Goal: Information Seeking & Learning: Find specific page/section

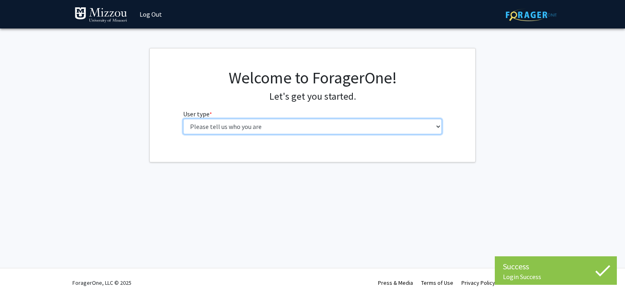
click at [278, 128] on select "Please tell us who you are Undergraduate Student Master's Student Doctoral Cand…" at bounding box center [312, 126] width 259 height 15
select select "1: undergrad"
click at [183, 119] on select "Please tell us who you are Undergraduate Student Master's Student Doctoral Cand…" at bounding box center [312, 126] width 259 height 15
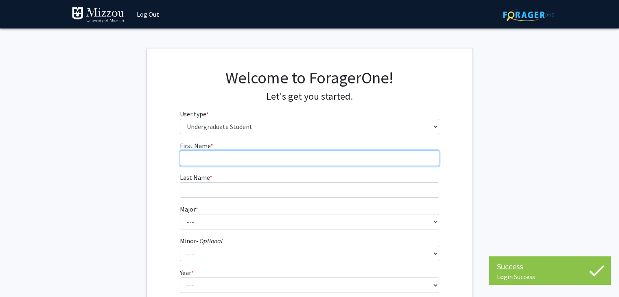
click at [317, 160] on input "First Name * required" at bounding box center [309, 158] width 259 height 15
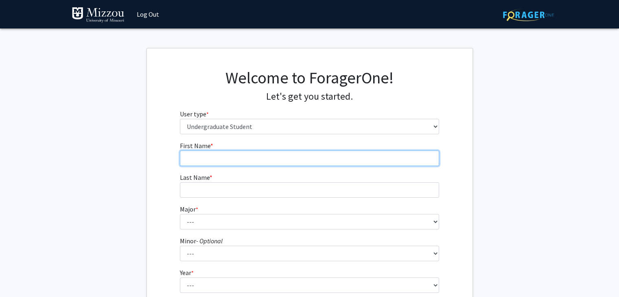
type input "[GEOGRAPHIC_DATA]"
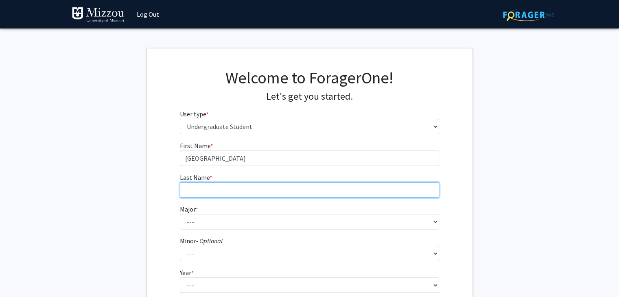
type input "Powers"
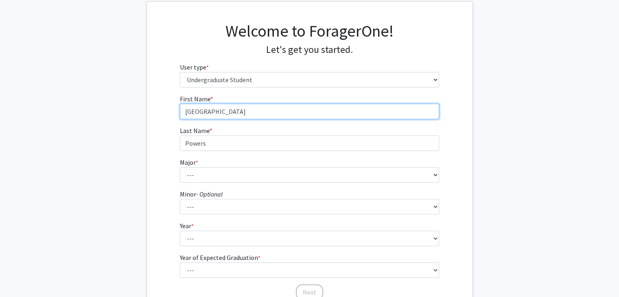
scroll to position [47, 0]
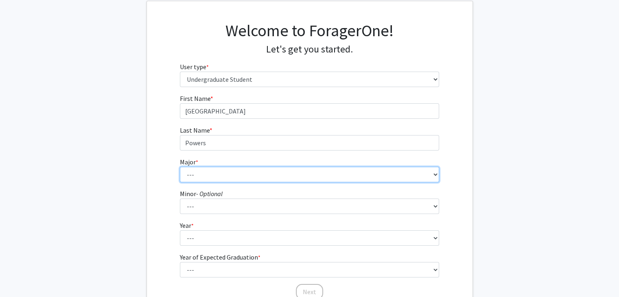
click at [246, 171] on select "--- Agribusiness Management Agricultural Education Agricultural Education: Comm…" at bounding box center [309, 174] width 259 height 15
select select "135: 2628"
click at [180, 167] on select "--- Agribusiness Management Agricultural Education Agricultural Education: Comm…" at bounding box center [309, 174] width 259 height 15
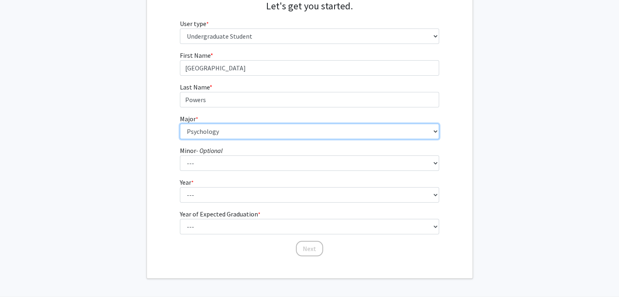
scroll to position [119, 0]
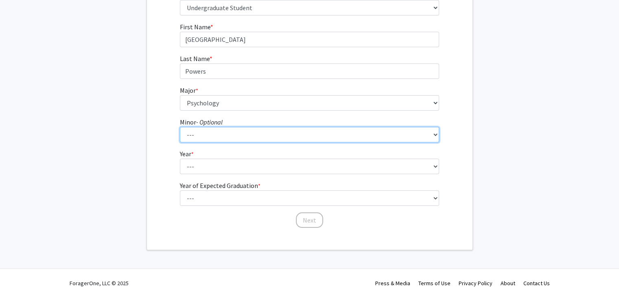
click at [222, 136] on select "--- Accountancy Aerospace Engineering Aerospace Studies Agribusiness Management…" at bounding box center [309, 134] width 259 height 15
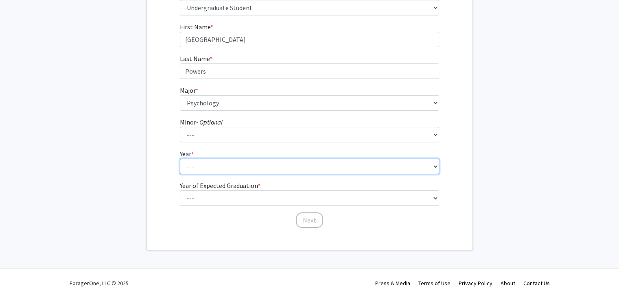
click at [213, 169] on select "--- First-year Sophomore Junior Senior Postbaccalaureate Certificate" at bounding box center [309, 166] width 259 height 15
select select "1: first-year"
click at [180, 159] on select "--- First-year Sophomore Junior Senior Postbaccalaureate Certificate" at bounding box center [309, 166] width 259 height 15
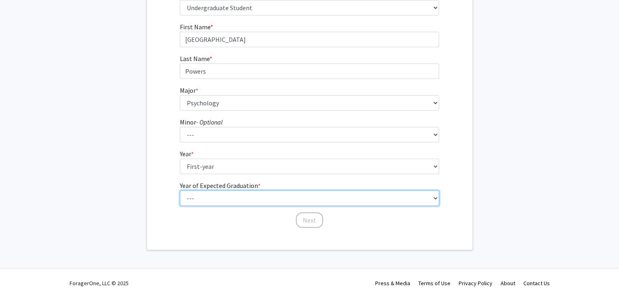
click at [208, 201] on select "--- 2025 2026 2027 2028 2029 2030 2031 2032 2033 2034" at bounding box center [309, 198] width 259 height 15
select select "5: 2029"
click at [180, 191] on select "--- 2025 2026 2027 2028 2029 2030 2031 2032 2033 2034" at bounding box center [309, 198] width 259 height 15
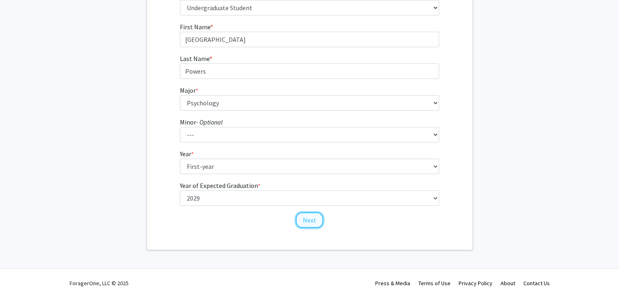
click at [301, 220] on button "Next" at bounding box center [309, 220] width 27 height 15
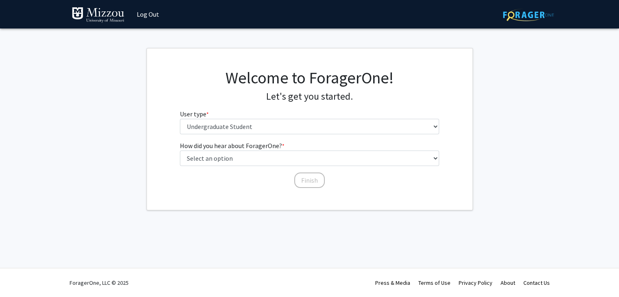
scroll to position [0, 0]
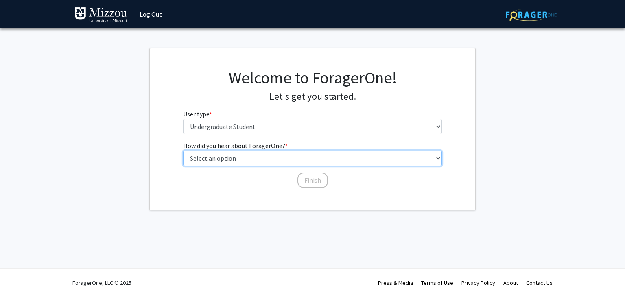
click at [277, 158] on select "Select an option Peer/student recommendation Faculty/staff recommendation Unive…" at bounding box center [312, 158] width 259 height 15
select select "2: faculty_recommendation"
click at [183, 151] on select "Select an option Peer/student recommendation Faculty/staff recommendation Unive…" at bounding box center [312, 158] width 259 height 15
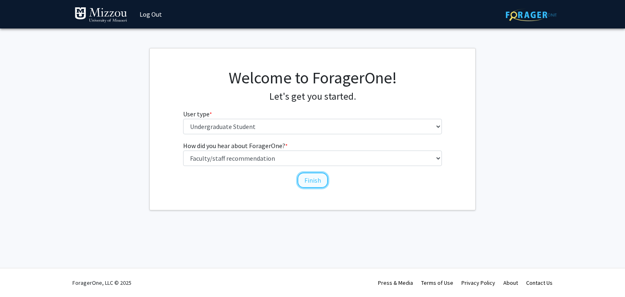
click at [314, 180] on button "Finish" at bounding box center [313, 180] width 31 height 15
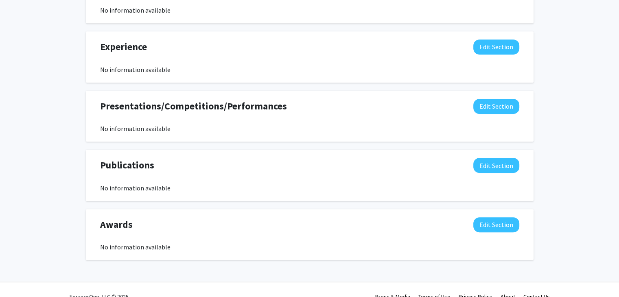
scroll to position [450, 0]
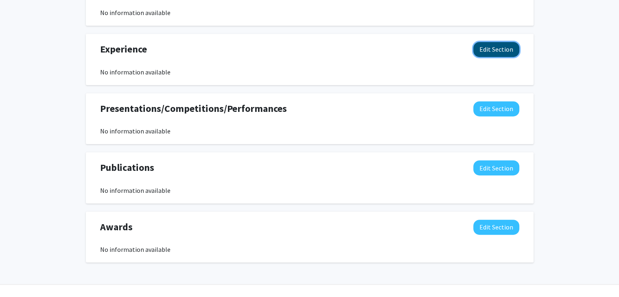
click at [499, 50] on button "Edit Section" at bounding box center [496, 49] width 46 height 15
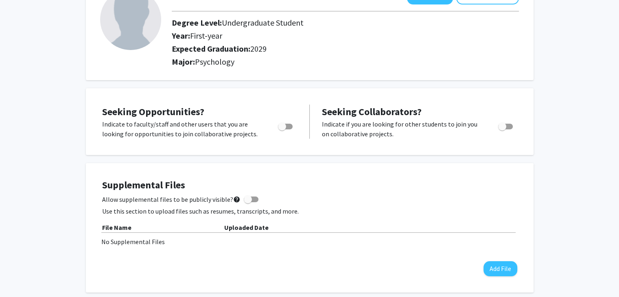
scroll to position [0, 0]
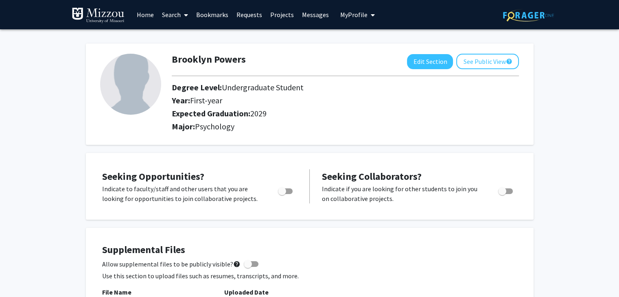
click at [281, 11] on link "Projects" at bounding box center [282, 14] width 32 height 28
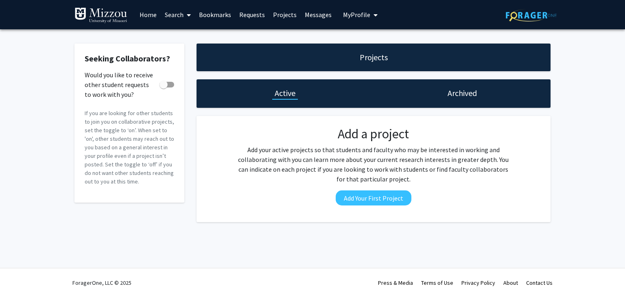
click at [249, 12] on link "Requests" at bounding box center [252, 14] width 34 height 28
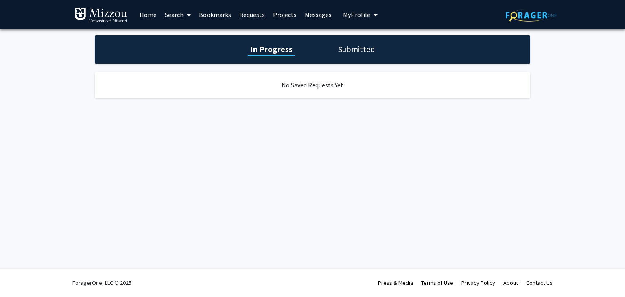
click at [149, 17] on link "Home" at bounding box center [148, 14] width 25 height 28
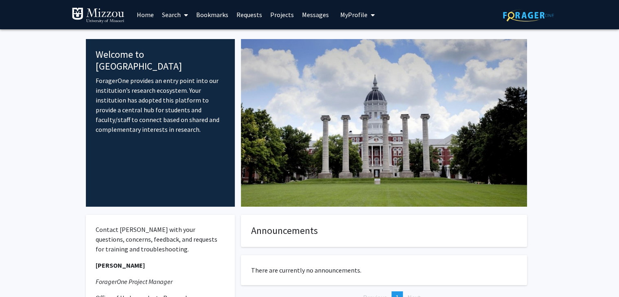
click at [177, 17] on link "Search" at bounding box center [175, 14] width 34 height 28
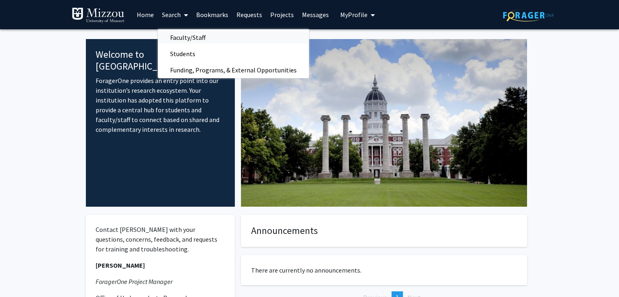
click at [199, 39] on span "Faculty/Staff" at bounding box center [188, 37] width 60 height 16
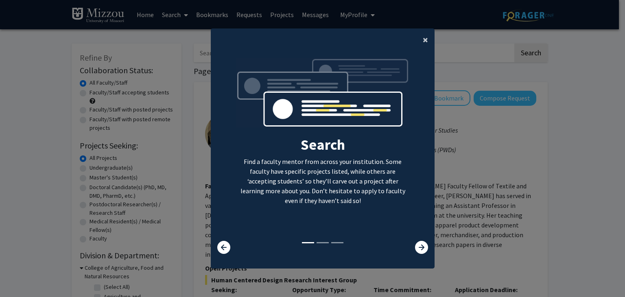
click at [423, 42] on span "×" at bounding box center [425, 39] width 5 height 13
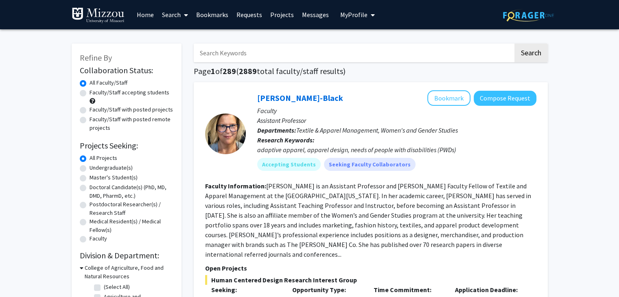
click at [272, 59] on input "Search Keywords" at bounding box center [354, 53] width 320 height 19
type input "behaviroal"
click at [90, 169] on label "Undergraduate(s)" at bounding box center [111, 168] width 43 height 9
click at [90, 169] on input "Undergraduate(s)" at bounding box center [92, 166] width 5 height 5
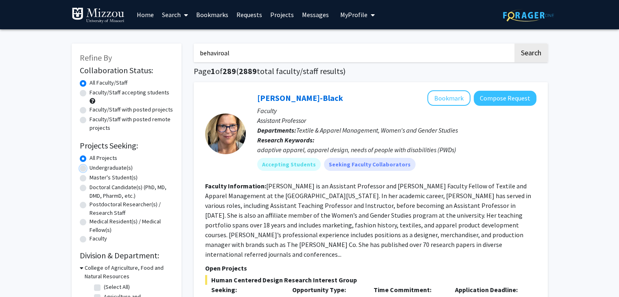
radio input "true"
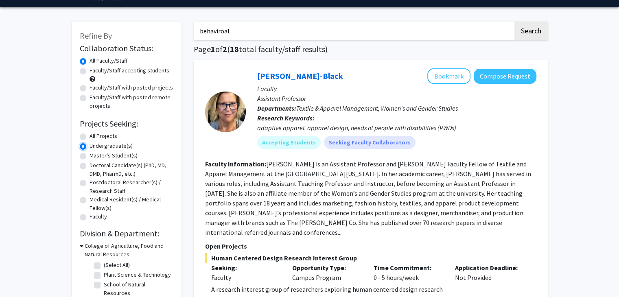
scroll to position [20, 0]
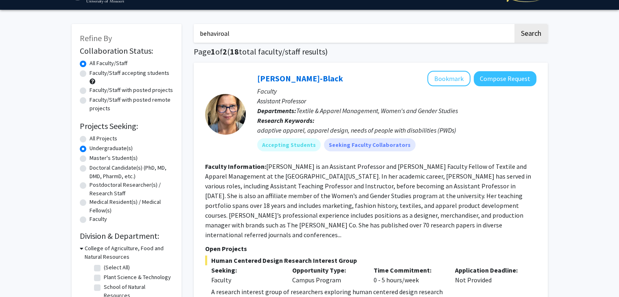
click at [242, 35] on input "behaviroal" at bounding box center [354, 33] width 320 height 19
click at [515, 24] on button "Search" at bounding box center [531, 33] width 33 height 19
radio input "true"
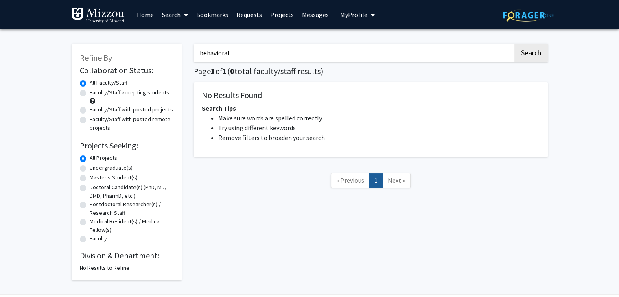
click at [515, 44] on button "Search" at bounding box center [531, 53] width 33 height 19
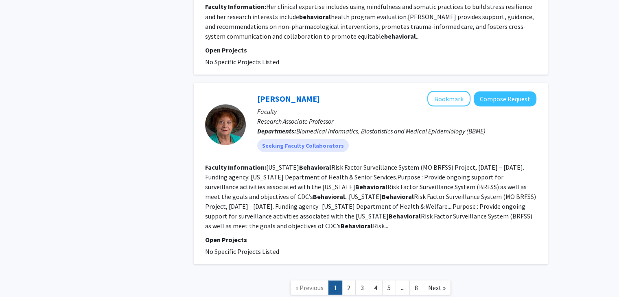
scroll to position [1560, 0]
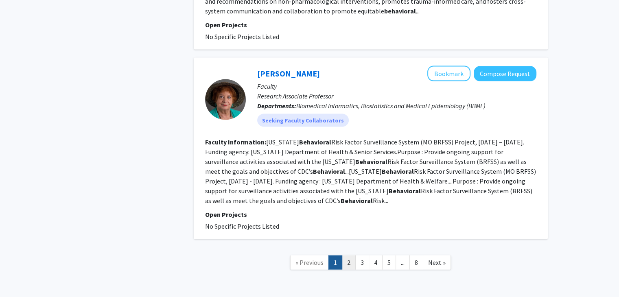
click at [348, 256] on link "2" at bounding box center [349, 263] width 14 height 14
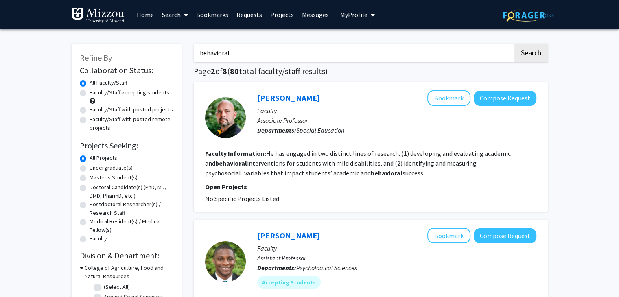
click at [217, 53] on input "behavioral" at bounding box center [354, 53] width 320 height 19
type input "development"
click at [515, 44] on button "Search" at bounding box center [531, 53] width 33 height 19
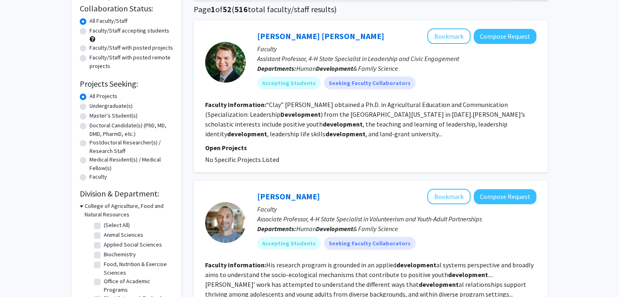
scroll to position [64, 0]
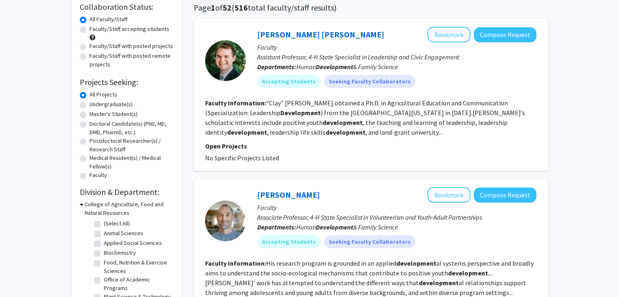
click at [107, 28] on label "Faculty/Staff accepting students" at bounding box center [130, 29] width 80 height 9
click at [95, 28] on input "Faculty/Staff accepting students" at bounding box center [92, 27] width 5 height 5
radio input "true"
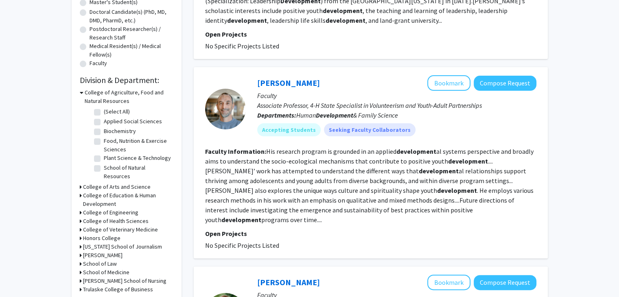
scroll to position [178, 0]
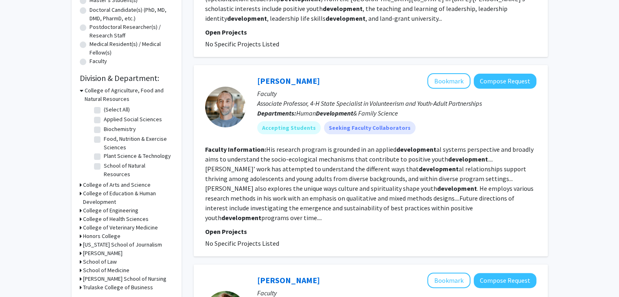
click at [96, 181] on h3 "College of Arts and Science" at bounding box center [117, 185] width 68 height 9
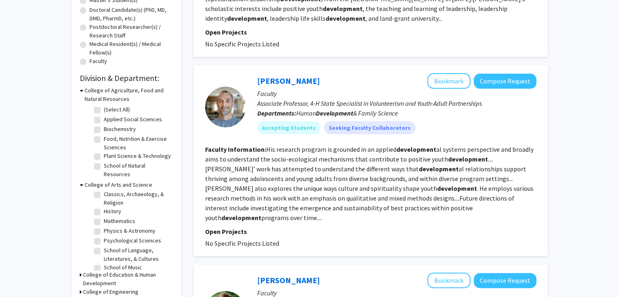
scroll to position [42, 0]
click at [104, 235] on label "Psychological Sciences" at bounding box center [132, 239] width 57 height 9
click at [104, 235] on input "Psychological Sciences" at bounding box center [106, 237] width 5 height 5
checkbox input "true"
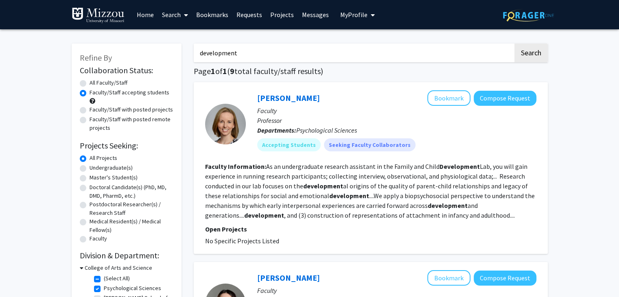
click at [226, 55] on input "development" at bounding box center [354, 53] width 320 height 19
click at [242, 52] on input "developmcrent" at bounding box center [354, 53] width 320 height 19
click at [237, 54] on input "developmcrent" at bounding box center [354, 53] width 320 height 19
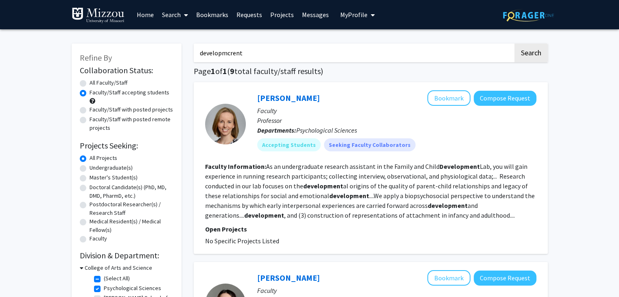
click at [237, 54] on input "developmcrent" at bounding box center [354, 53] width 320 height 19
type input "crminal"
click at [515, 44] on button "Search" at bounding box center [531, 53] width 33 height 19
radio input "true"
checkbox input "false"
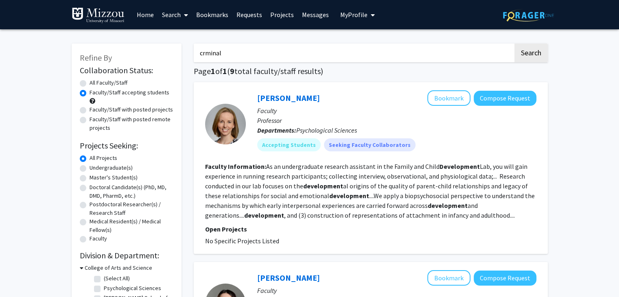
checkbox input "false"
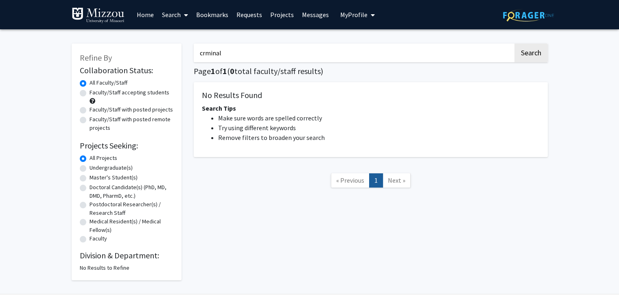
click at [208, 56] on input "crminal" at bounding box center [354, 53] width 320 height 19
click at [204, 54] on input "crminal" at bounding box center [354, 53] width 320 height 19
type input "criminal"
click at [515, 44] on button "Search" at bounding box center [531, 53] width 33 height 19
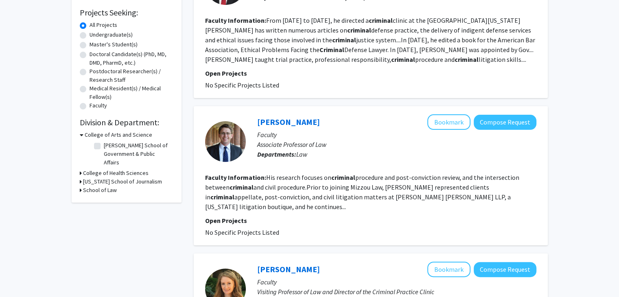
scroll to position [130, 0]
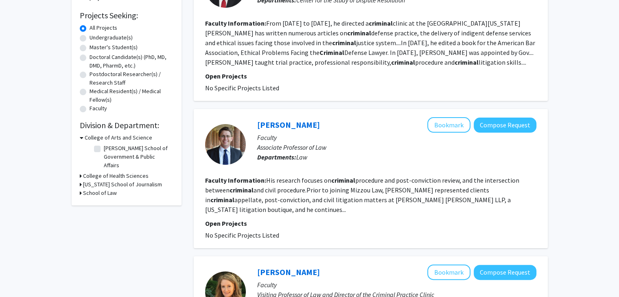
click at [98, 132] on div "Collaboration Status: Collaboration Status All Faculty/Staff Collaboration Stat…" at bounding box center [127, 66] width 94 height 264
click at [95, 136] on h3 "College of Arts and Science" at bounding box center [119, 138] width 68 height 9
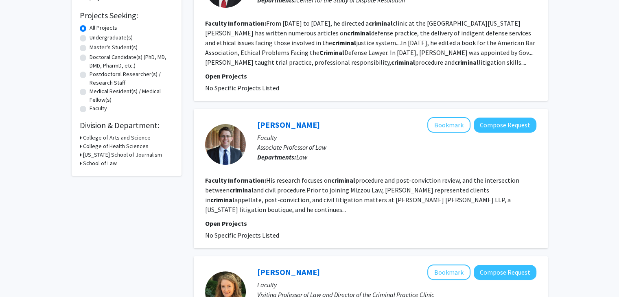
click at [95, 136] on h3 "College of Arts and Science" at bounding box center [117, 138] width 68 height 9
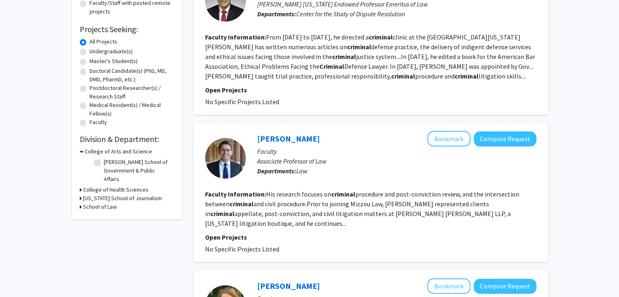
scroll to position [116, 0]
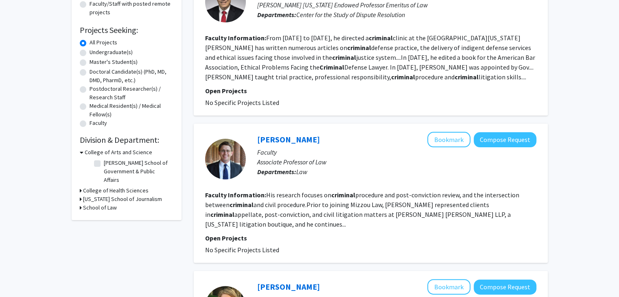
click at [118, 54] on label "Undergraduate(s)" at bounding box center [111, 52] width 43 height 9
click at [95, 53] on input "Undergraduate(s)" at bounding box center [92, 50] width 5 height 5
radio input "true"
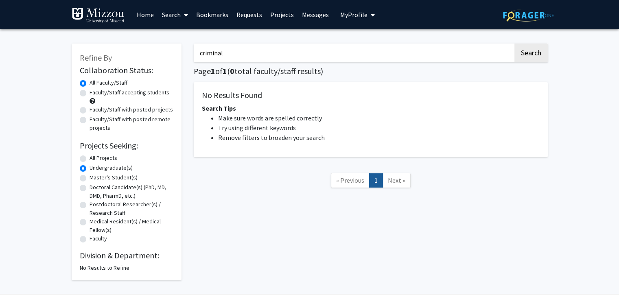
click at [153, 89] on label "Faculty/Staff accepting students" at bounding box center [130, 92] width 80 height 9
click at [95, 89] on input "Faculty/Staff accepting students" at bounding box center [92, 90] width 5 height 5
radio input "true"
click at [217, 56] on input "criminal" at bounding box center [354, 53] width 320 height 19
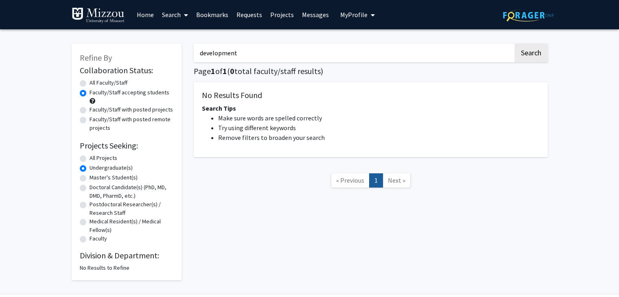
type input "development"
click at [515, 44] on button "Search" at bounding box center [531, 53] width 33 height 19
radio input "true"
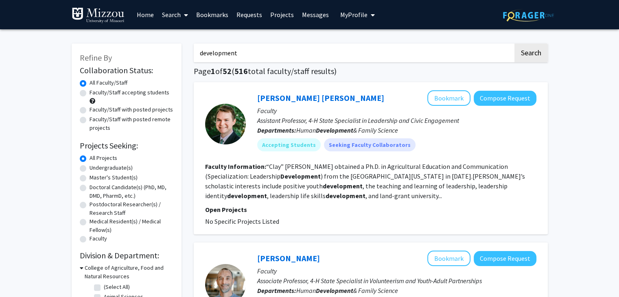
click at [90, 91] on label "Faculty/Staff accepting students" at bounding box center [130, 92] width 80 height 9
click at [90, 91] on input "Faculty/Staff accepting students" at bounding box center [92, 90] width 5 height 5
radio input "true"
click at [90, 167] on label "Undergraduate(s)" at bounding box center [111, 168] width 43 height 9
click at [90, 167] on input "Undergraduate(s)" at bounding box center [92, 166] width 5 height 5
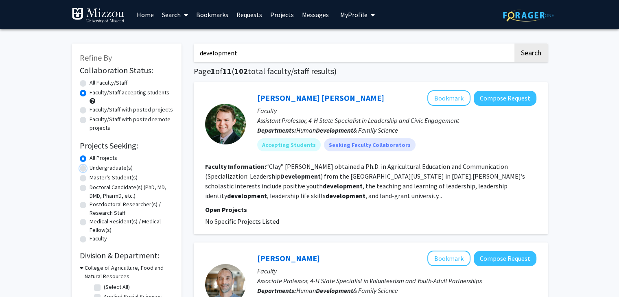
radio input "true"
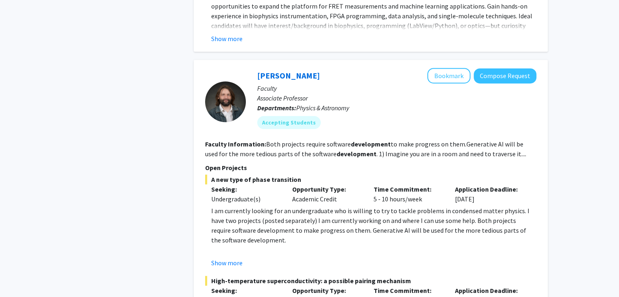
scroll to position [590, 0]
